Goal: Use online tool/utility: Utilize a website feature to perform a specific function

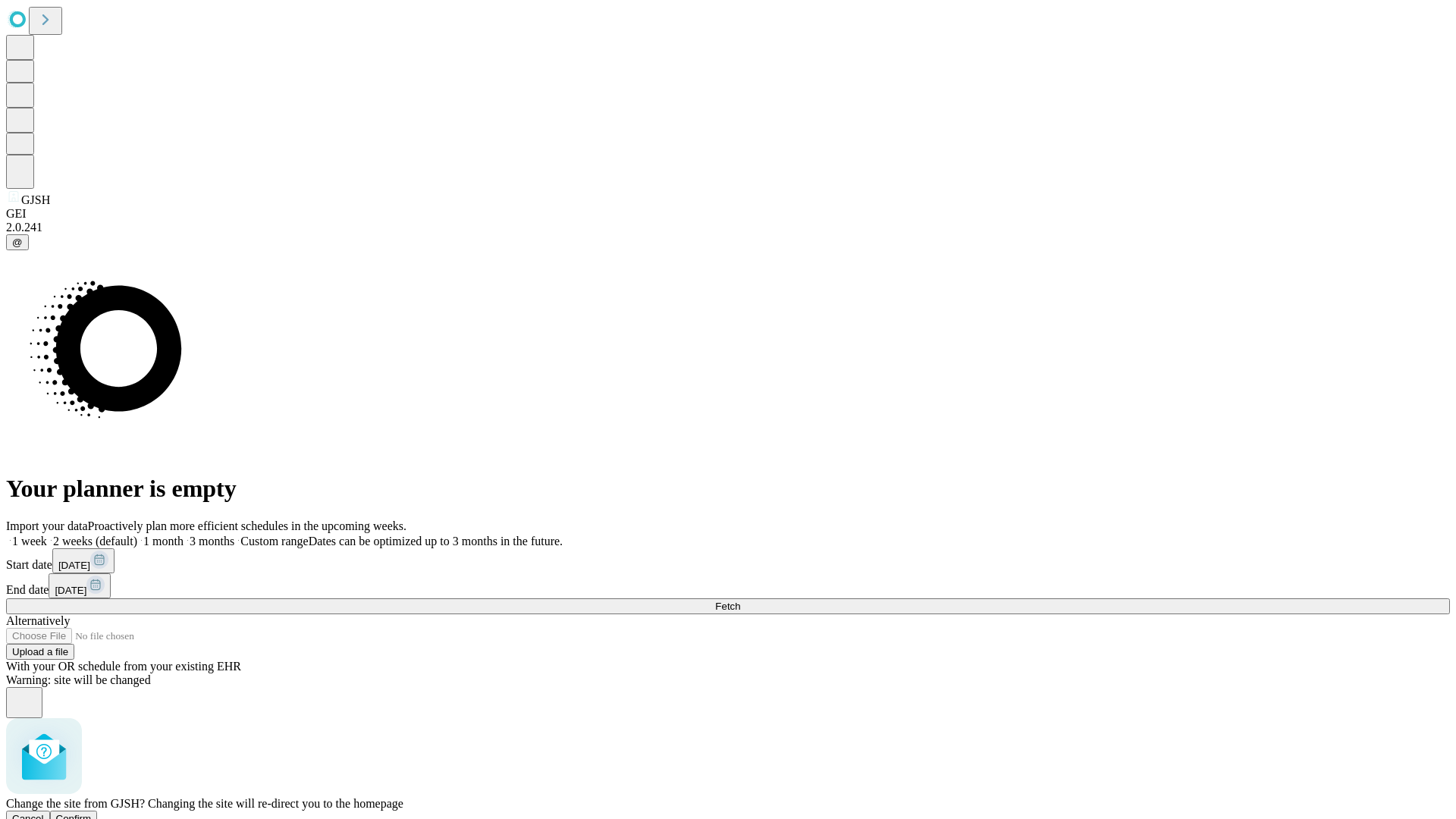
click at [91, 812] on span "Confirm" at bounding box center [73, 818] width 35 height 11
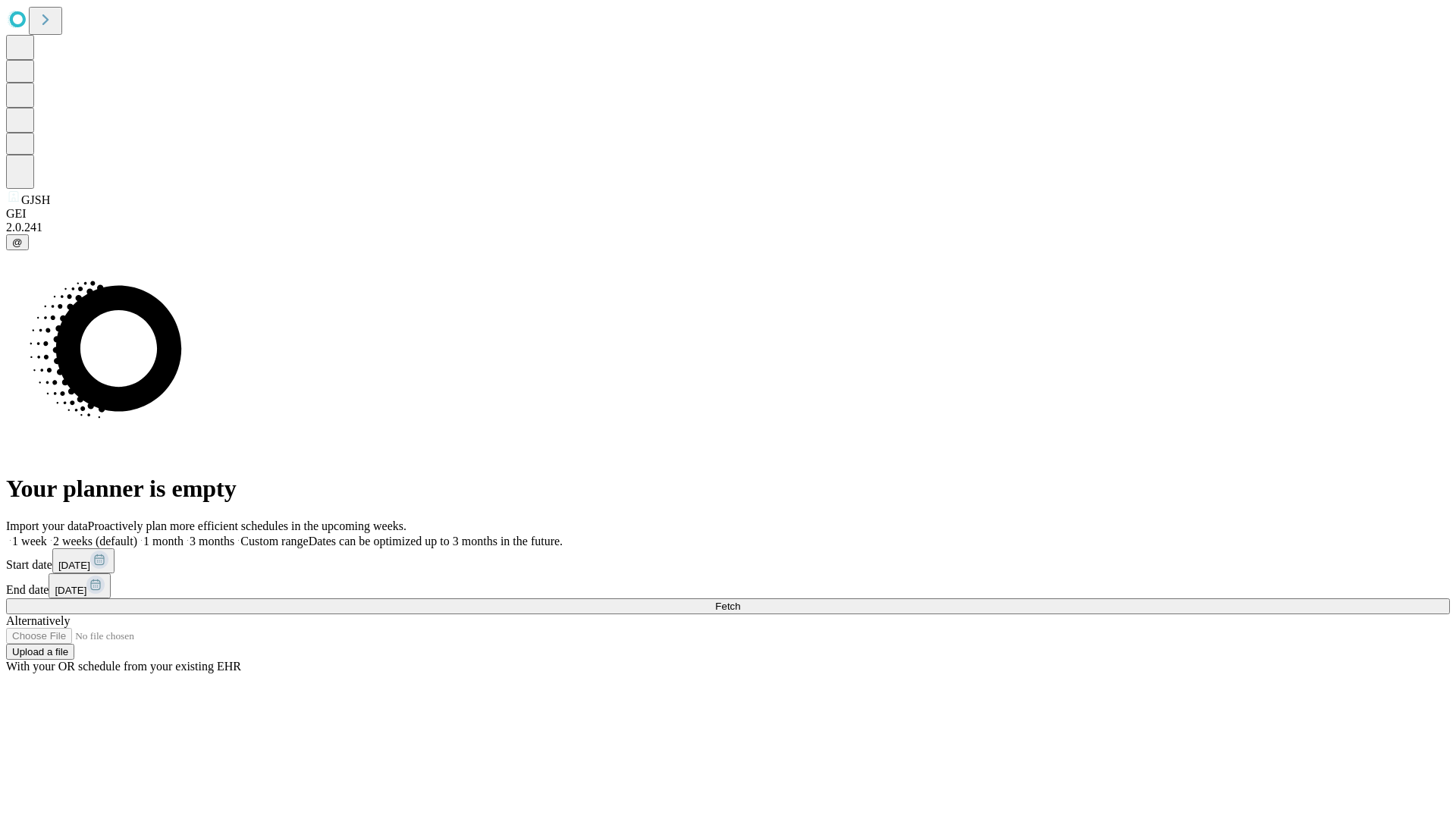
click at [47, 535] on label "1 week" at bounding box center [26, 541] width 41 height 13
click at [740, 600] on span "Fetch" at bounding box center [727, 606] width 25 height 11
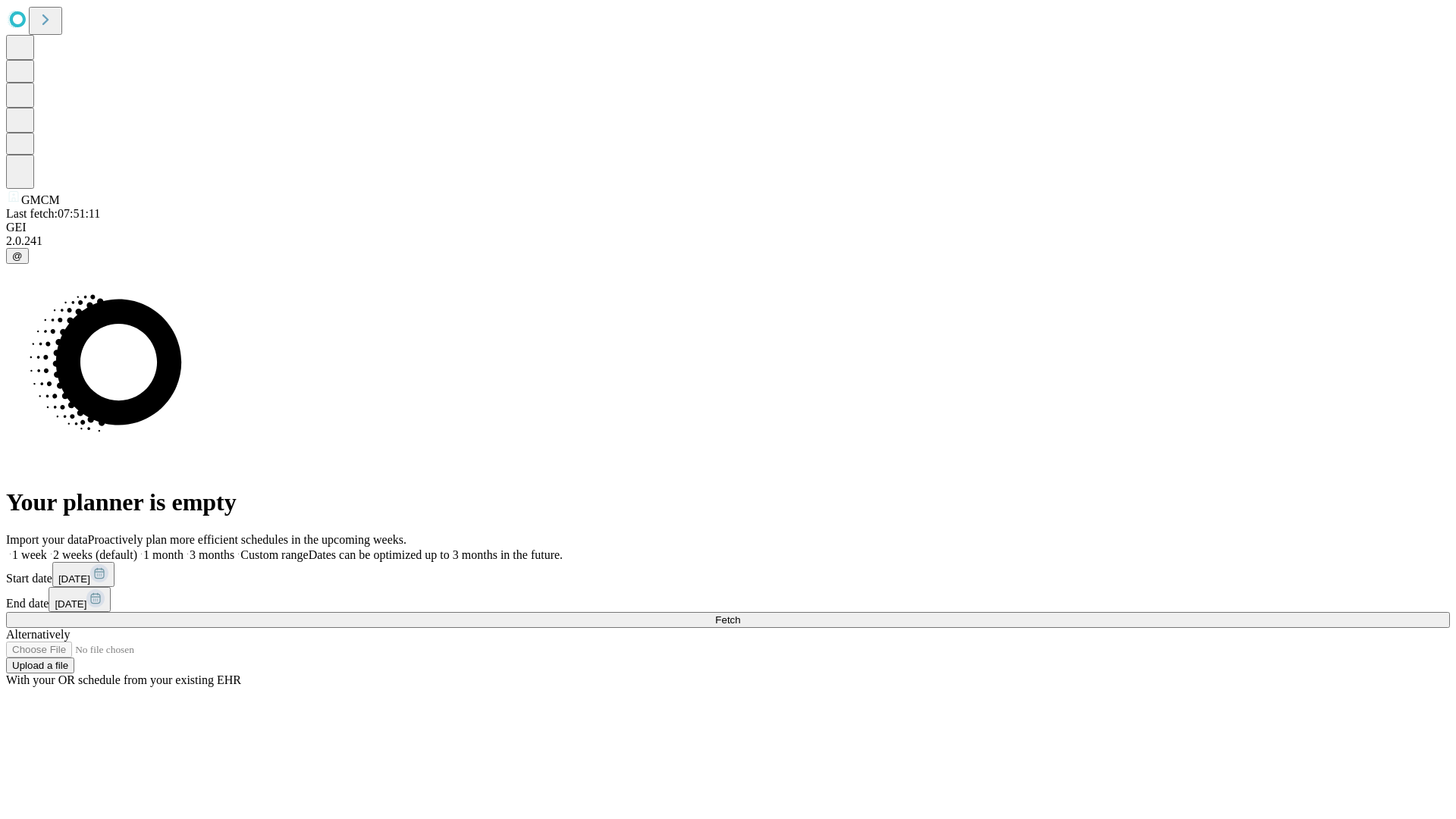
click at [47, 548] on label "1 week" at bounding box center [26, 555] width 41 height 13
click at [740, 614] on span "Fetch" at bounding box center [727, 619] width 25 height 11
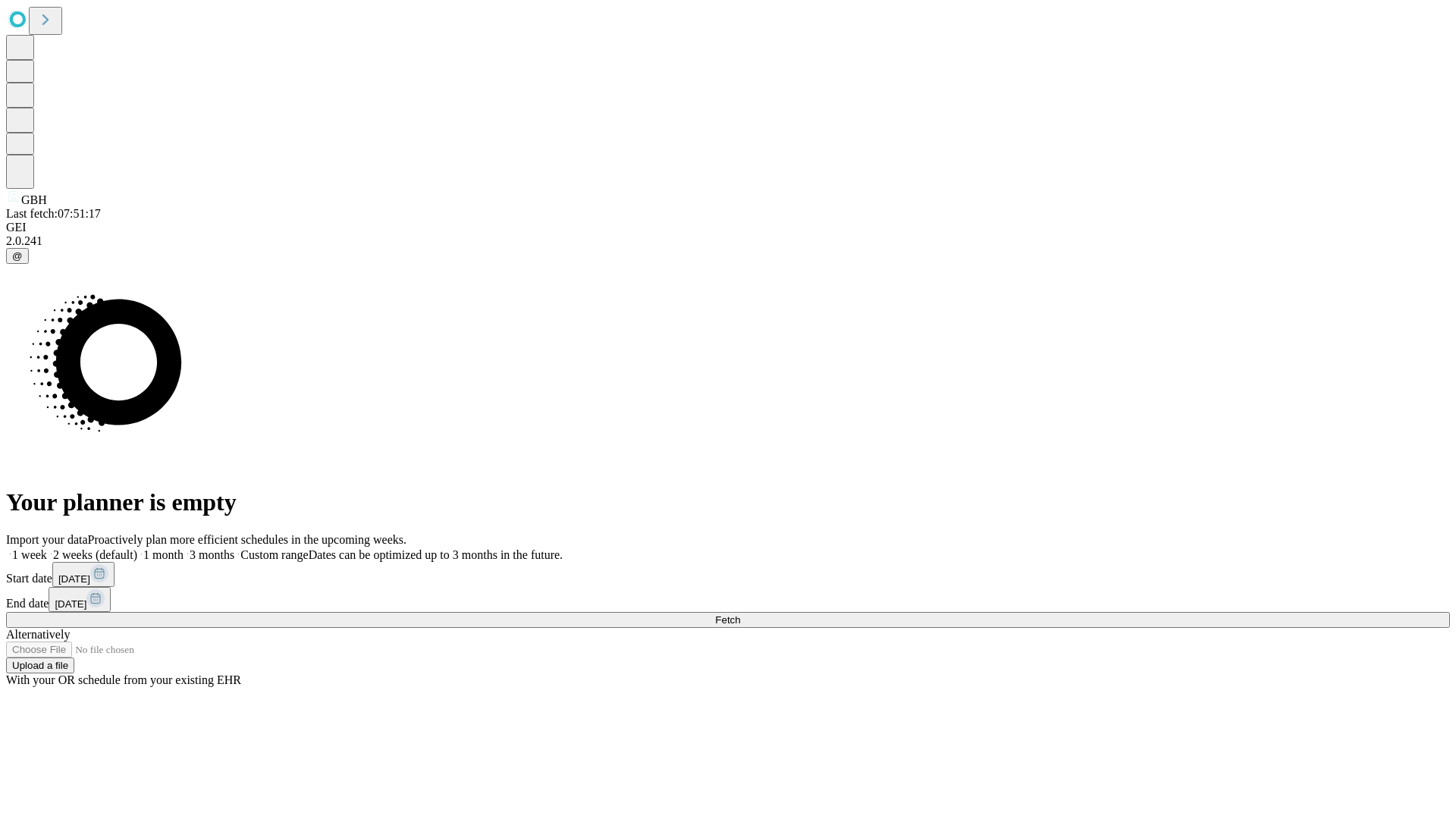
click at [47, 548] on label "1 week" at bounding box center [26, 555] width 41 height 13
click at [740, 614] on span "Fetch" at bounding box center [727, 619] width 25 height 11
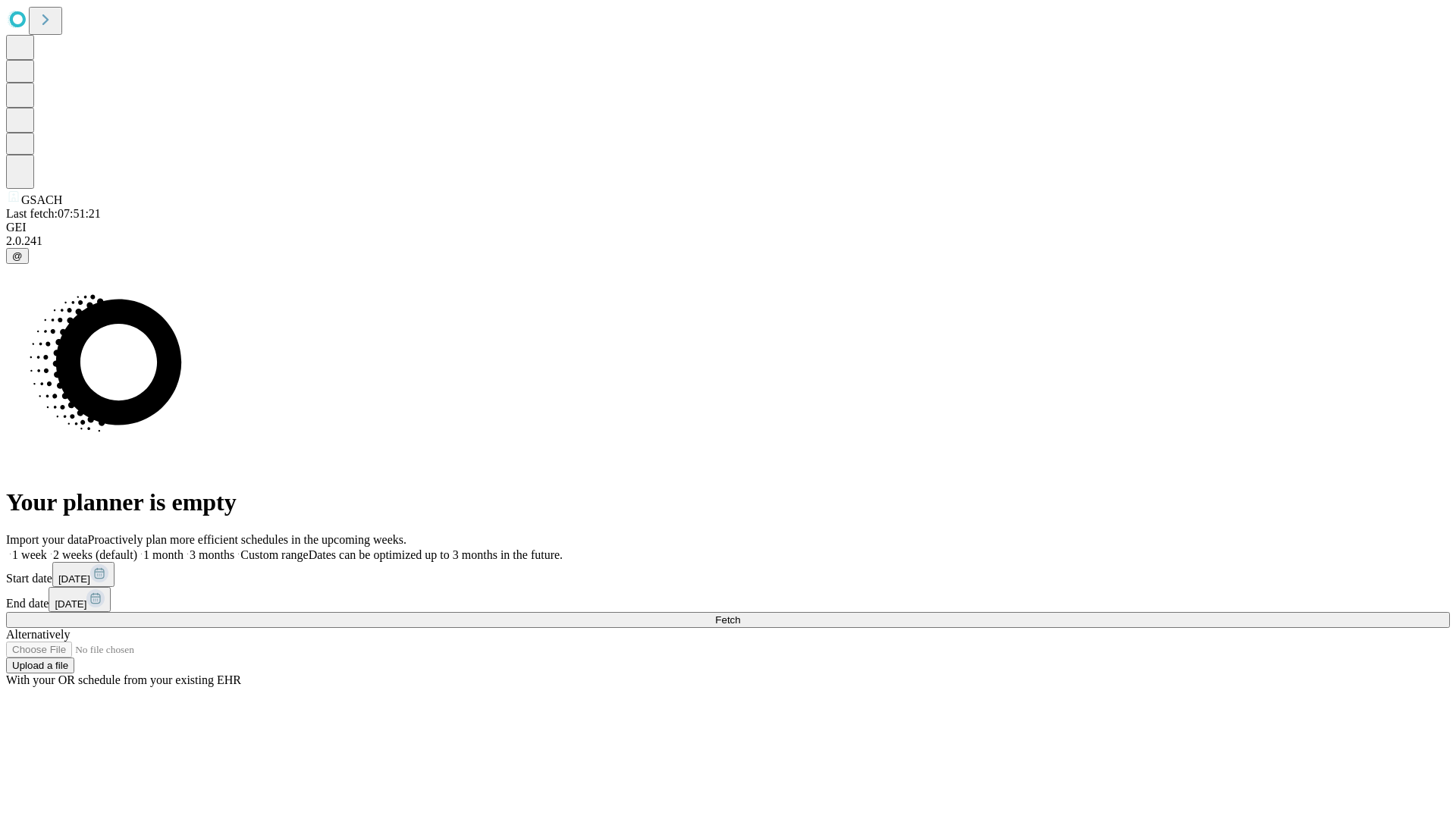
click at [47, 548] on label "1 week" at bounding box center [26, 555] width 41 height 13
click at [740, 614] on span "Fetch" at bounding box center [727, 619] width 25 height 11
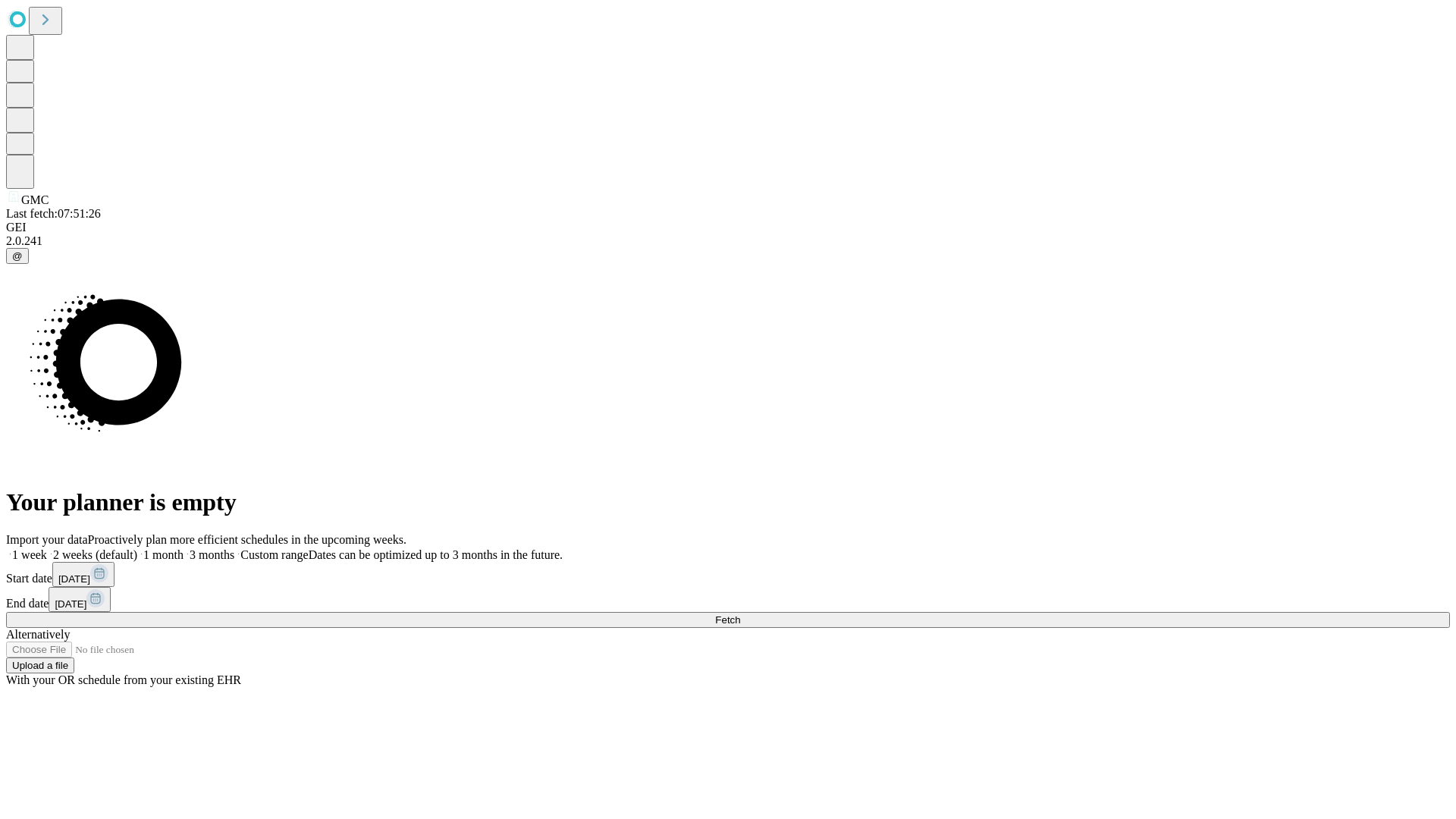
click at [47, 548] on label "1 week" at bounding box center [26, 555] width 41 height 13
click at [740, 614] on span "Fetch" at bounding box center [727, 619] width 25 height 11
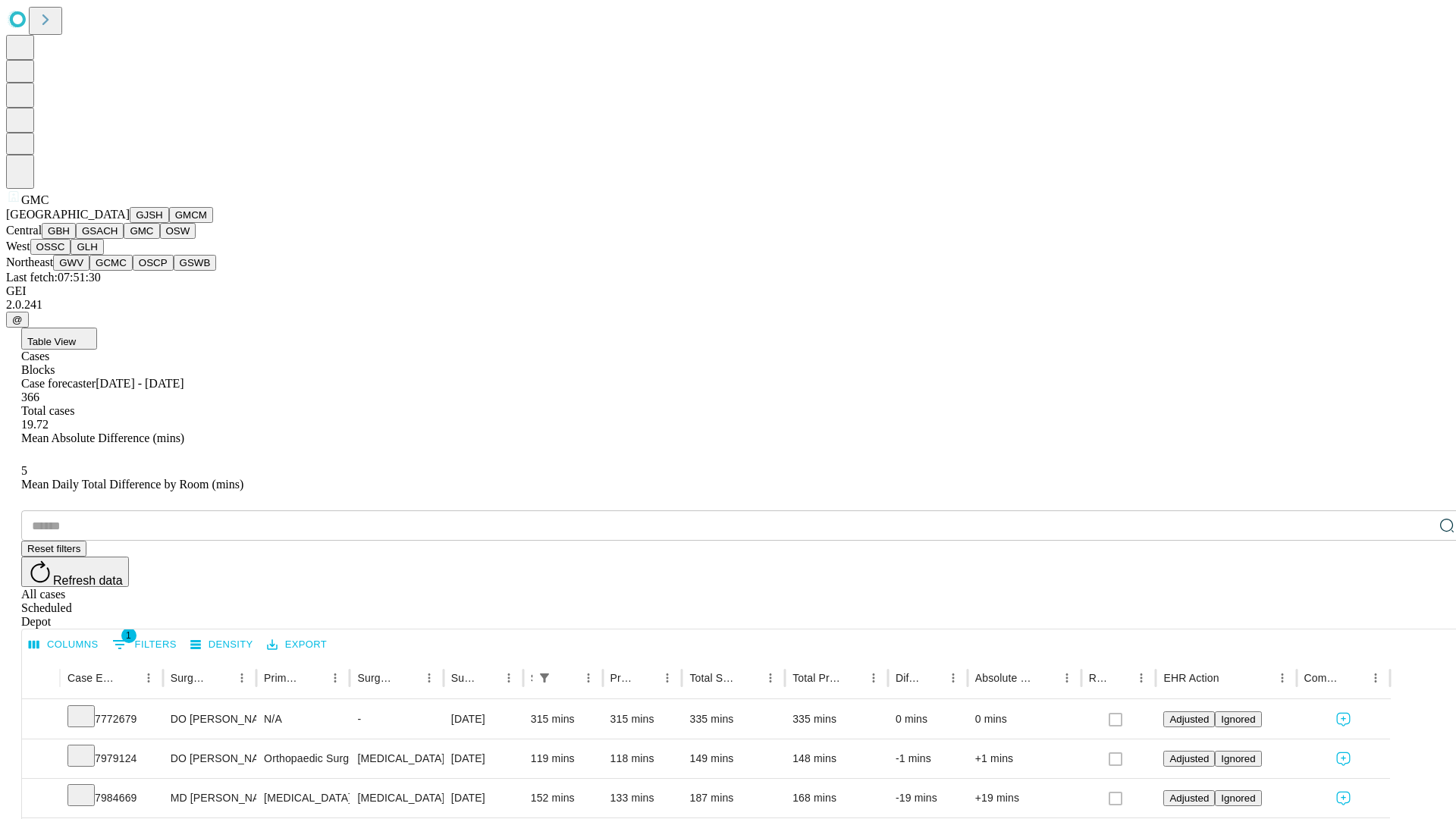
click at [160, 239] on button "OSW" at bounding box center [178, 230] width 36 height 16
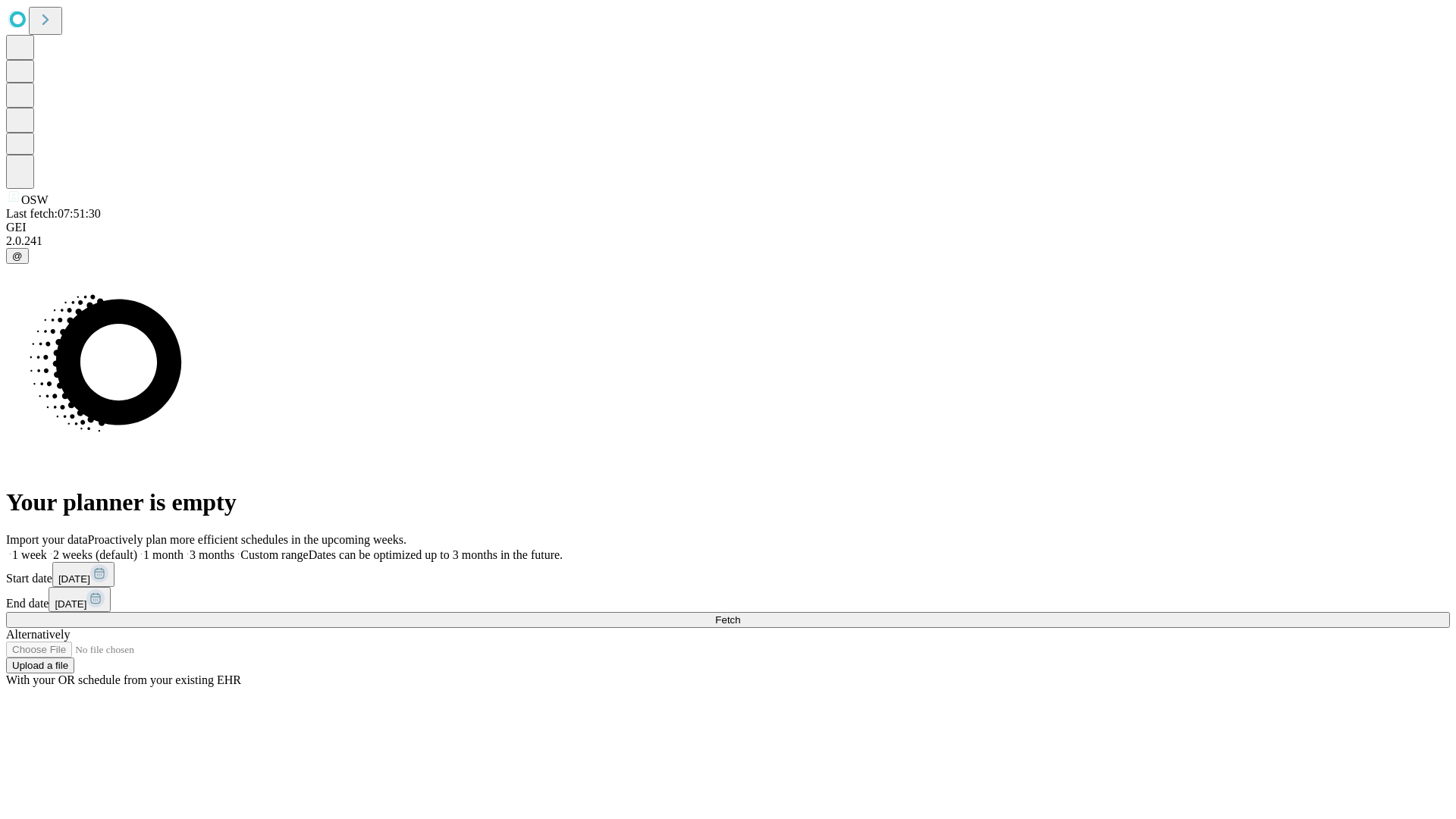
click at [47, 548] on label "1 week" at bounding box center [26, 555] width 41 height 13
click at [740, 614] on span "Fetch" at bounding box center [727, 619] width 25 height 11
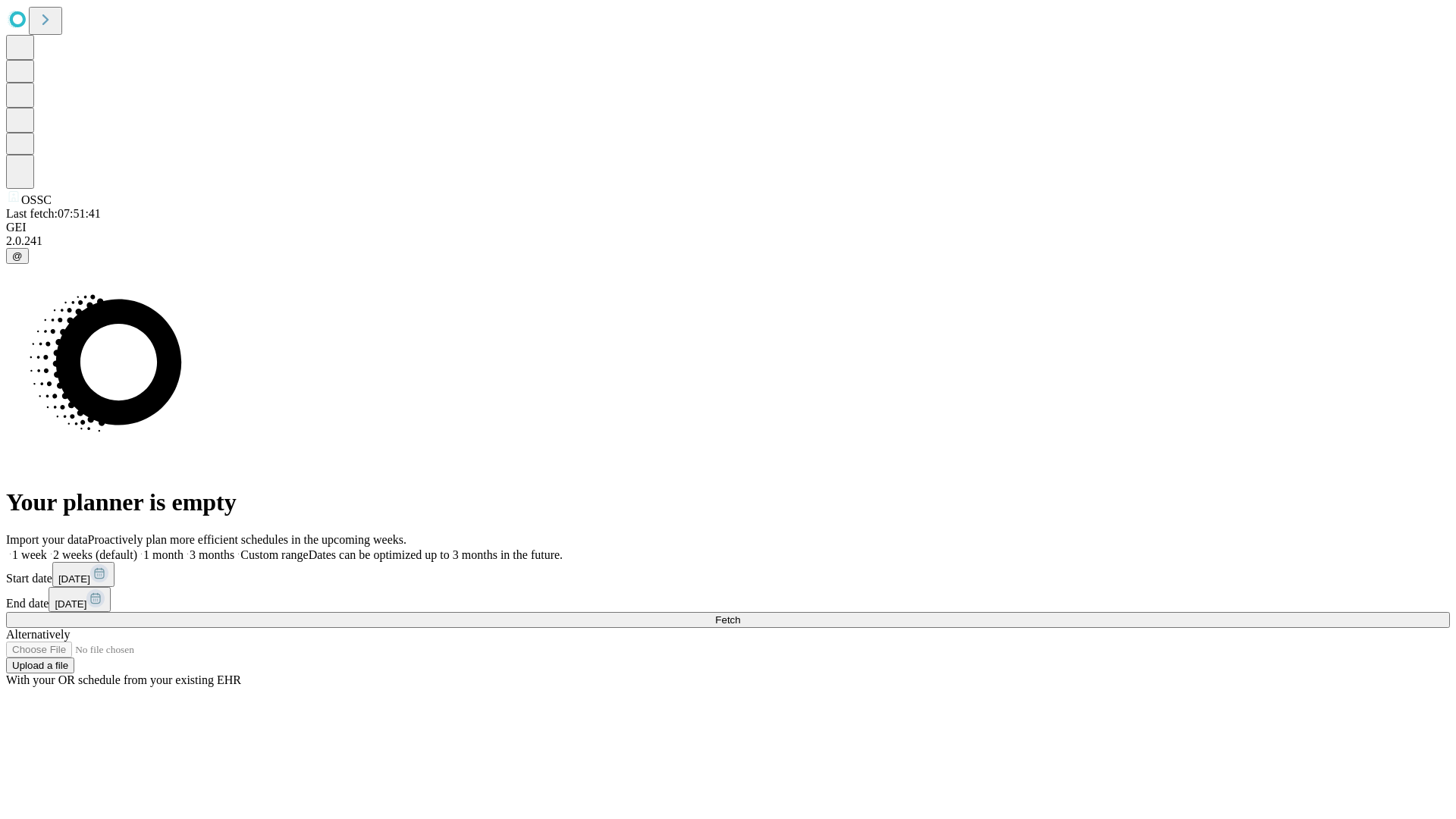
click at [47, 548] on label "1 week" at bounding box center [26, 555] width 41 height 13
click at [740, 614] on span "Fetch" at bounding box center [727, 619] width 25 height 11
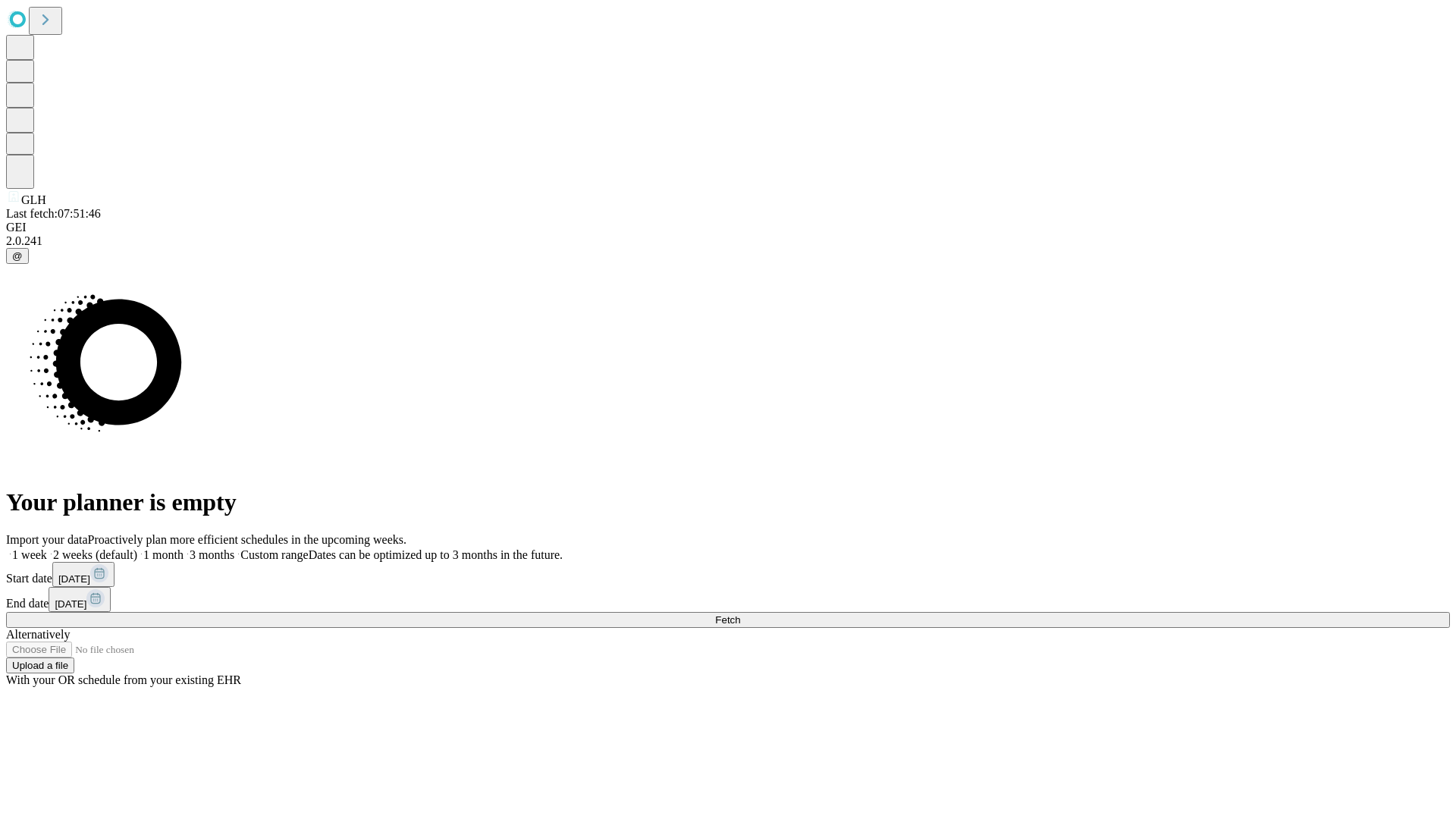
click at [47, 548] on label "1 week" at bounding box center [26, 555] width 41 height 13
click at [740, 614] on span "Fetch" at bounding box center [727, 619] width 25 height 11
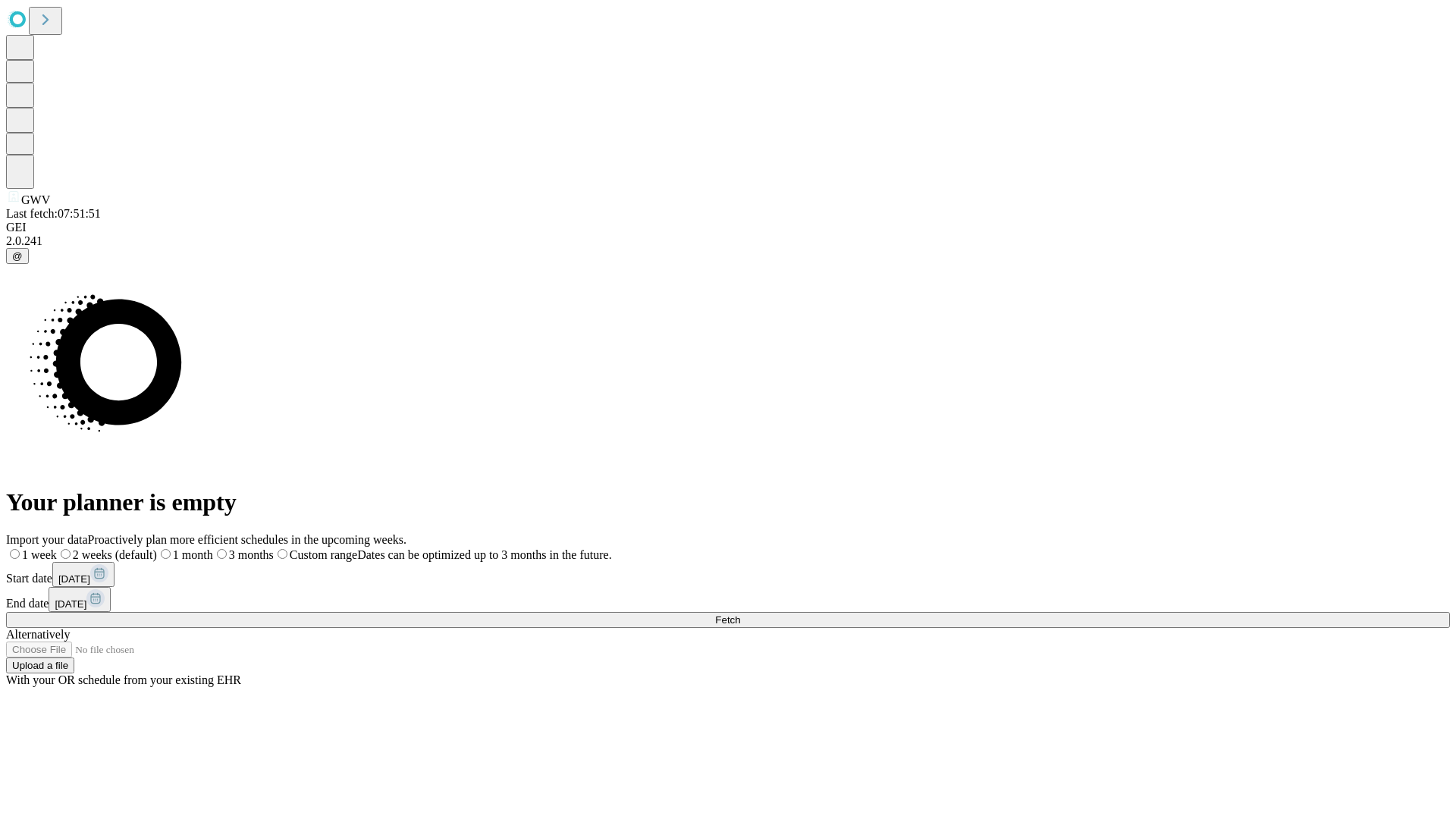
click at [740, 614] on span "Fetch" at bounding box center [727, 619] width 25 height 11
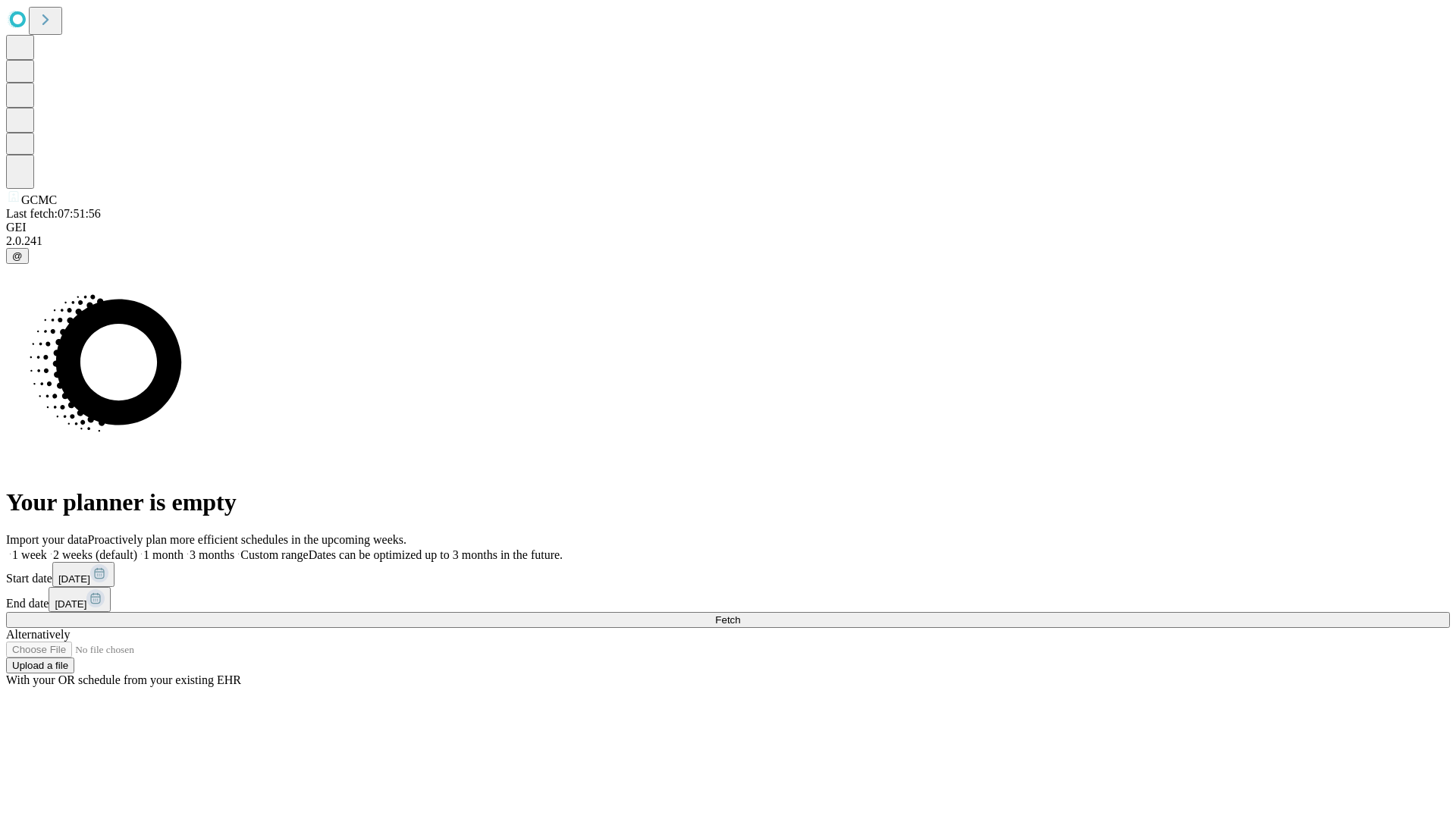
click at [740, 614] on span "Fetch" at bounding box center [727, 619] width 25 height 11
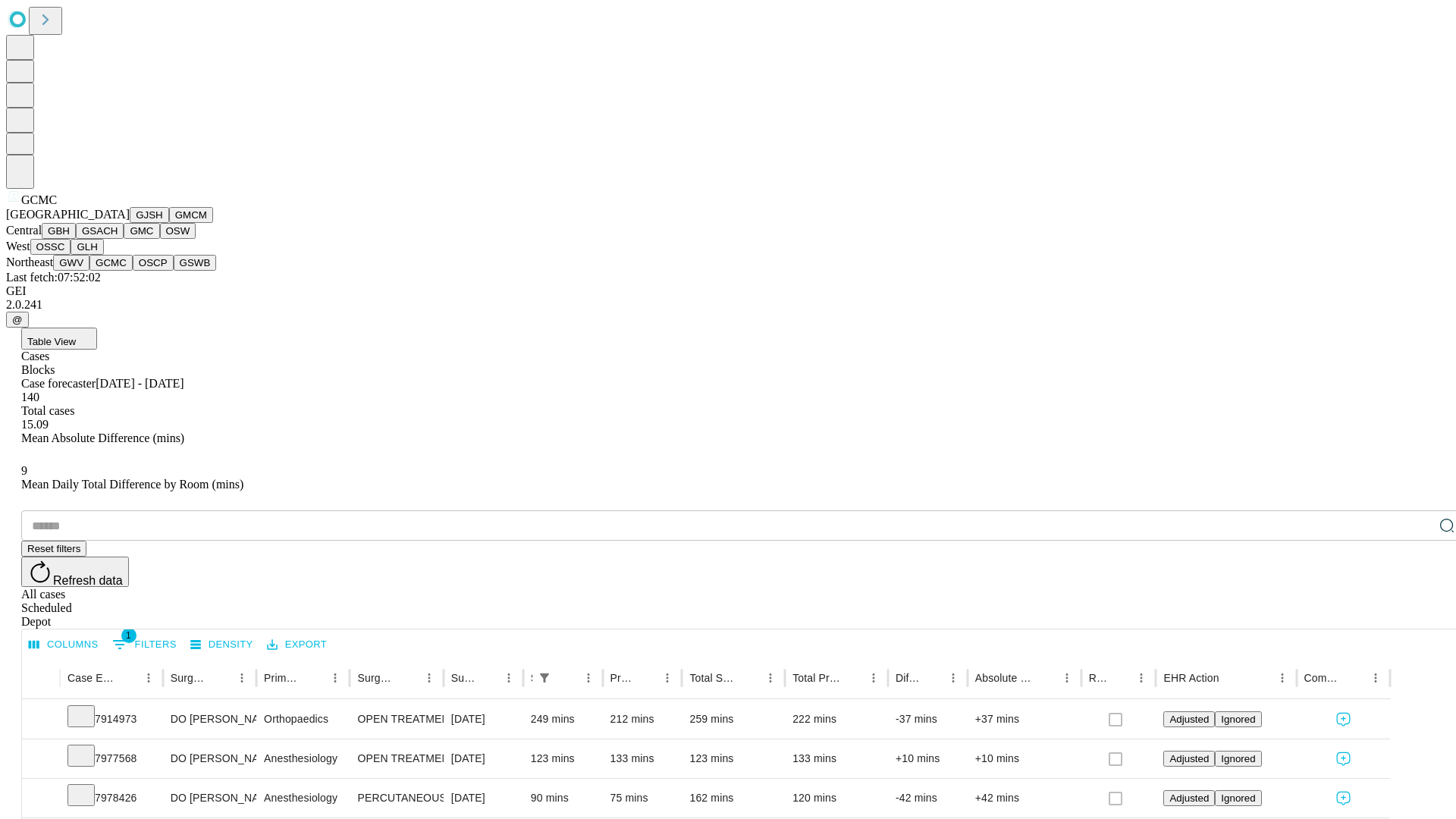
click at [132, 270] on button "OSCP" at bounding box center [152, 263] width 41 height 16
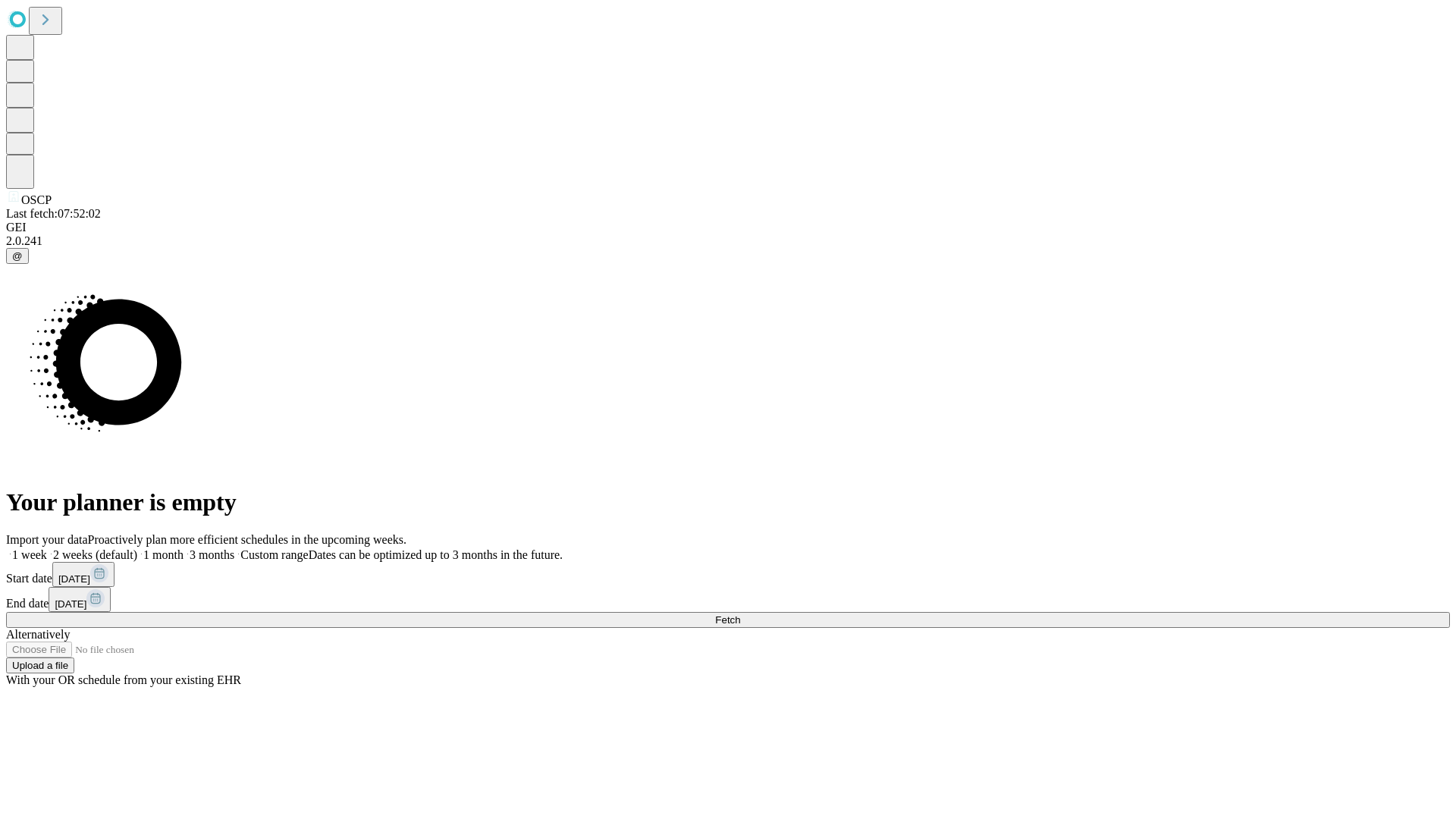
click at [47, 548] on label "1 week" at bounding box center [26, 555] width 41 height 13
click at [740, 614] on span "Fetch" at bounding box center [727, 619] width 25 height 11
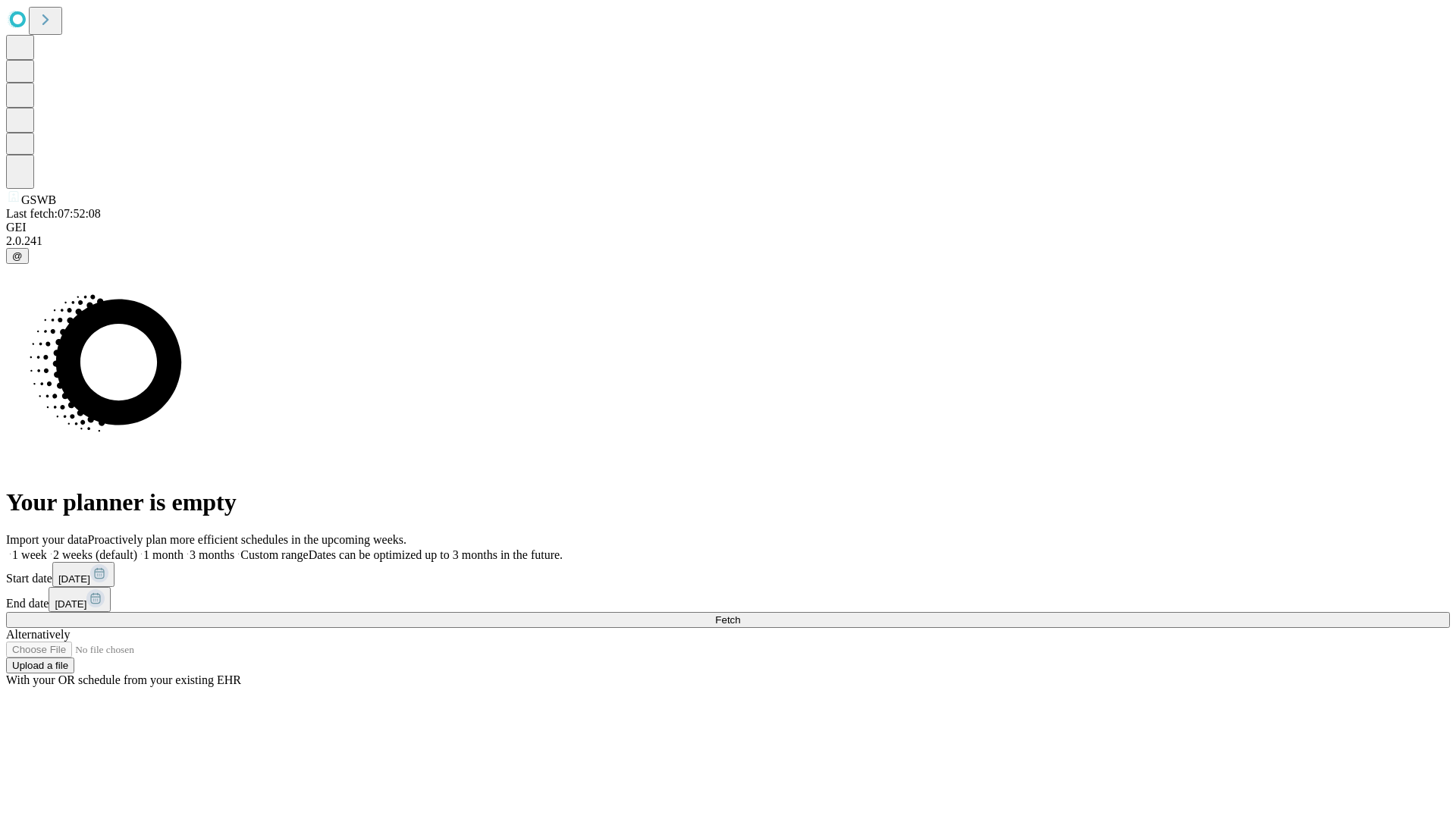
click at [47, 548] on label "1 week" at bounding box center [26, 555] width 41 height 13
click at [740, 614] on span "Fetch" at bounding box center [727, 619] width 25 height 11
